Goal: Navigation & Orientation: Find specific page/section

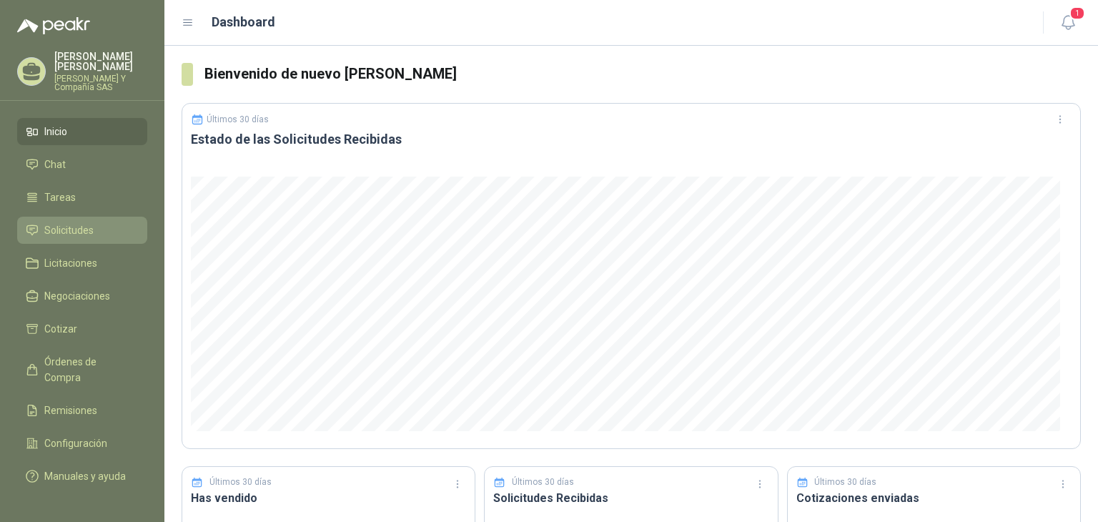
click at [79, 227] on span "Solicitudes" at bounding box center [68, 230] width 49 height 16
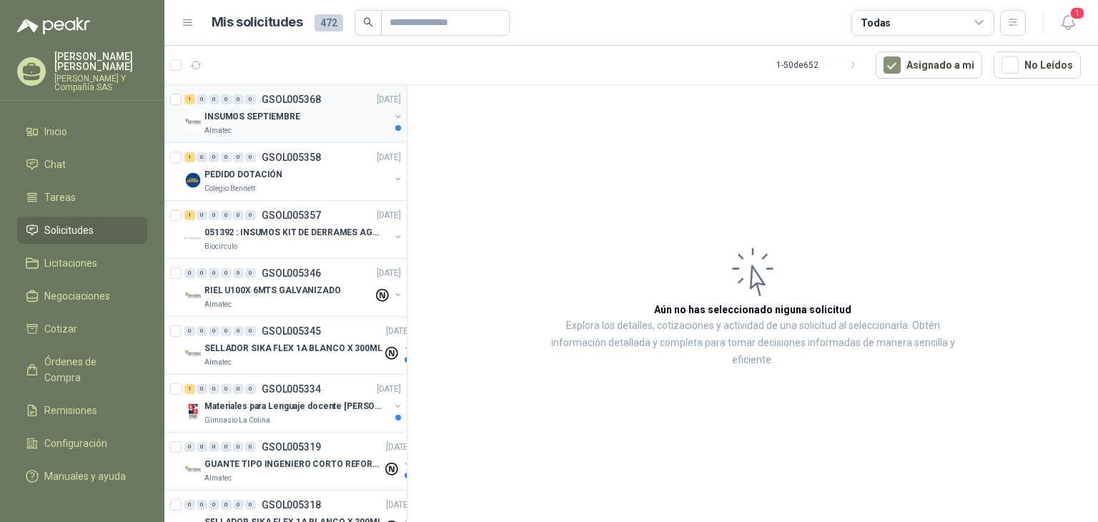
click at [261, 132] on div "Almatec" at bounding box center [297, 130] width 185 height 11
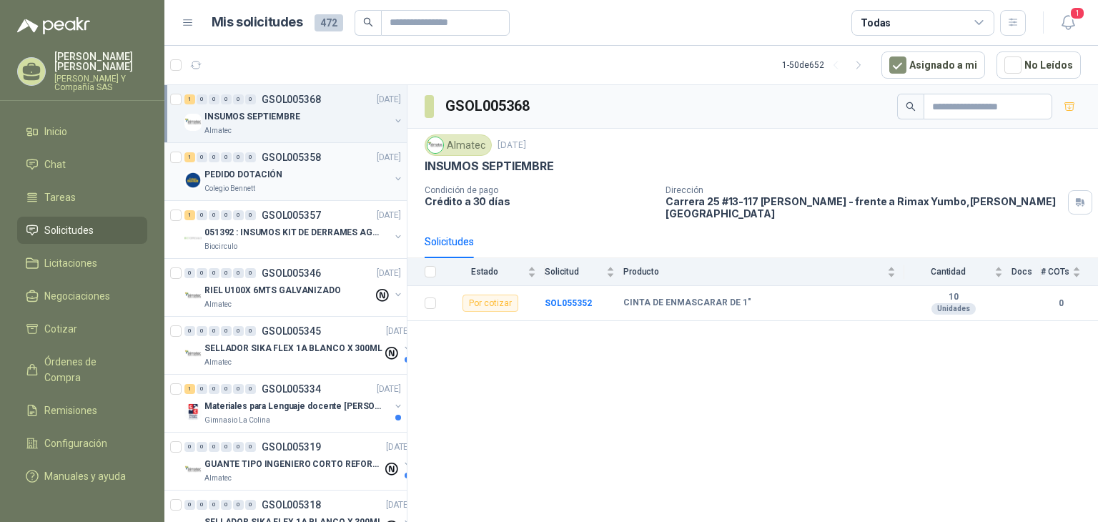
click at [261, 172] on p "PEDIDO DOTACIÓN" at bounding box center [244, 175] width 78 height 14
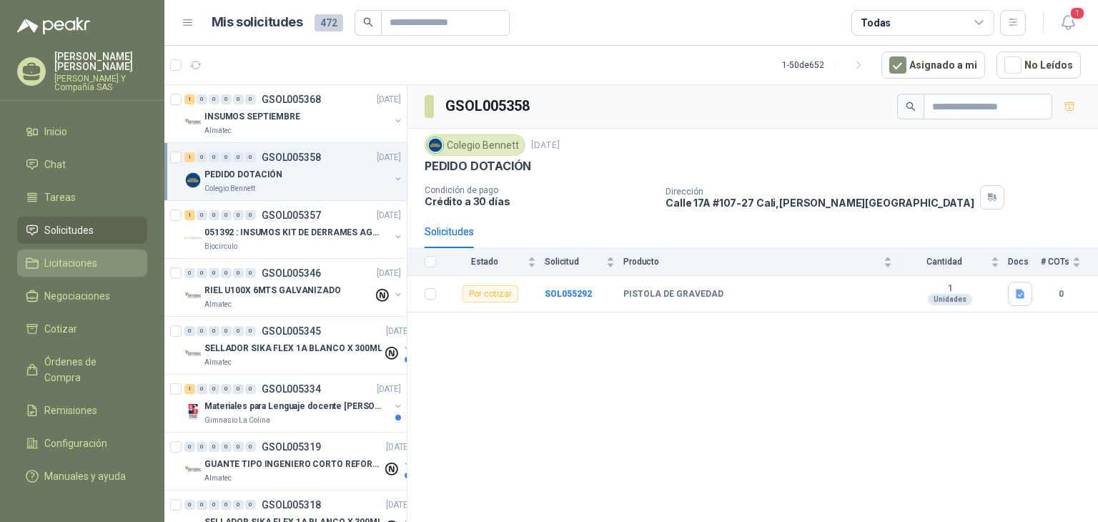
click at [94, 258] on span "Licitaciones" at bounding box center [70, 263] width 53 height 16
